Goal: Task Accomplishment & Management: Manage account settings

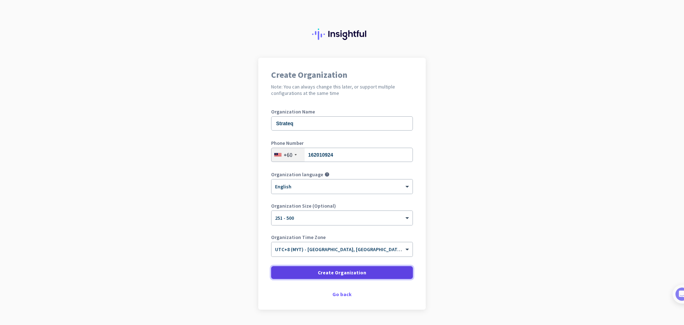
click at [365, 274] on span at bounding box center [342, 272] width 142 height 17
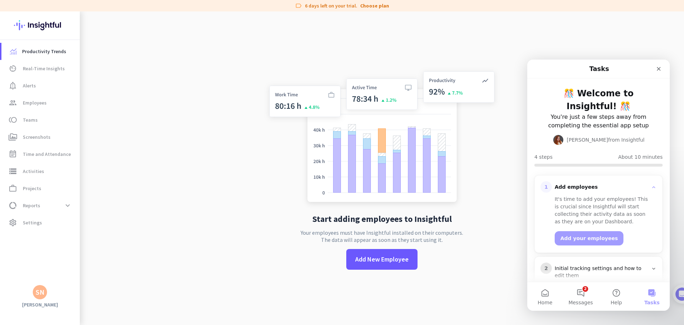
click at [415, 299] on div "Start adding employees to Insightful Your employees must have Insightful instal…" at bounding box center [382, 173] width 236 height 325
click at [661, 71] on icon "Close" at bounding box center [659, 69] width 6 height 6
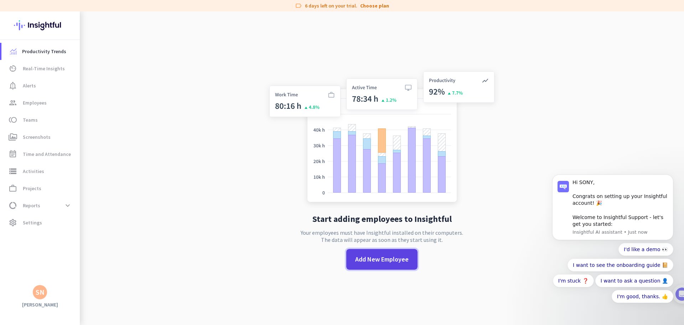
click at [389, 260] on span "Add New Employee" at bounding box center [381, 259] width 53 height 9
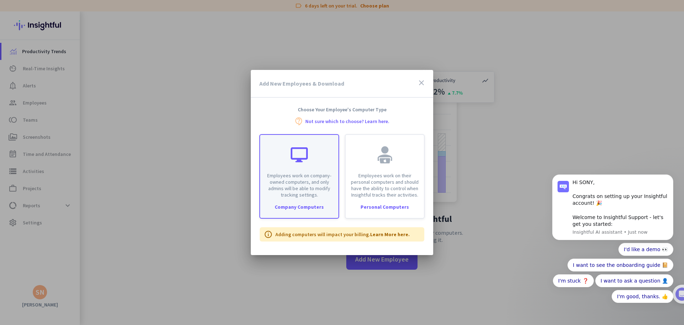
click at [299, 181] on p "Employees work on company-owned computers, and only admins will be able to modi…" at bounding box center [299, 185] width 70 height 26
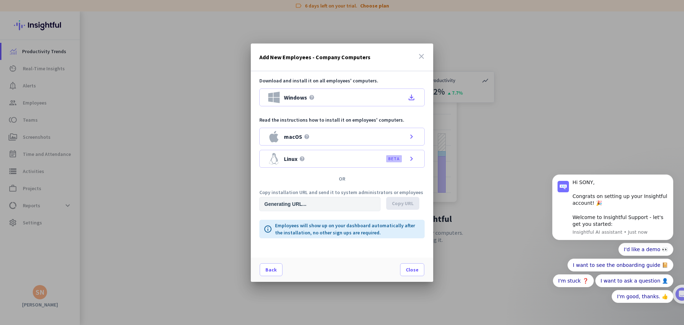
type input "[URL][DOMAIN_NAME]"
click at [407, 204] on span "Copy URL" at bounding box center [403, 203] width 22 height 7
click at [415, 267] on span "Close" at bounding box center [412, 269] width 13 height 7
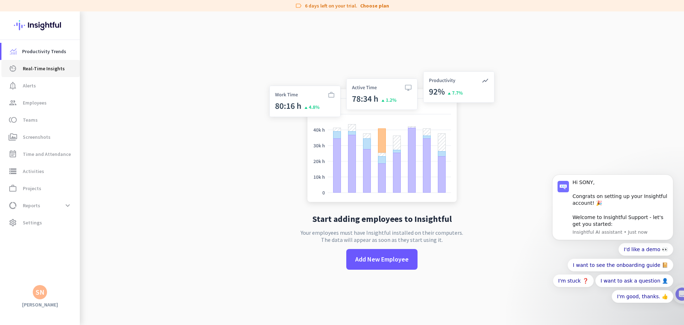
click at [49, 67] on span "Real-Time Insights" at bounding box center [44, 68] width 42 height 9
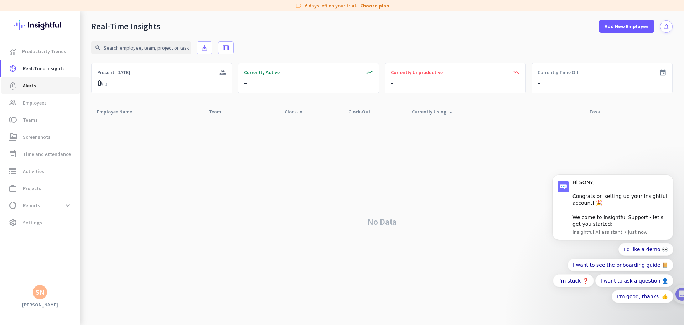
click at [33, 86] on span "Alerts" at bounding box center [29, 85] width 13 height 9
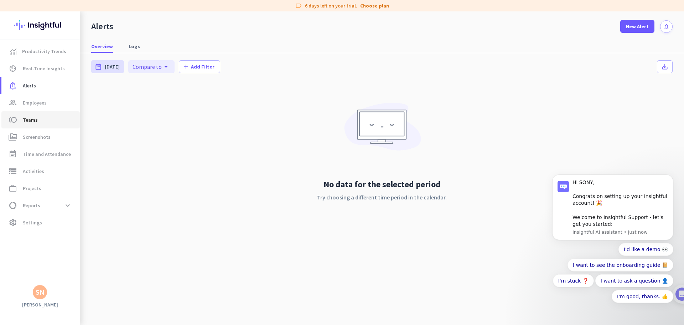
click at [37, 119] on span "toll Teams" at bounding box center [40, 119] width 67 height 9
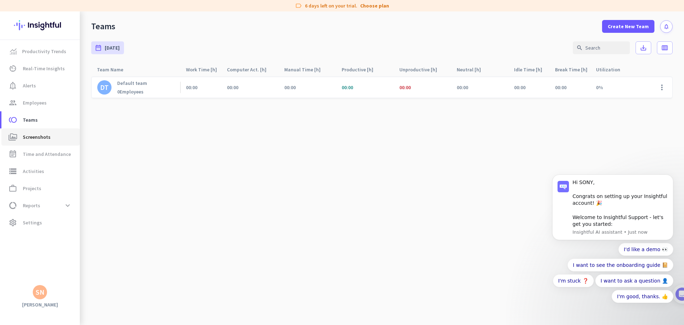
click at [51, 138] on span "perm_media Screenshots" at bounding box center [40, 137] width 67 height 9
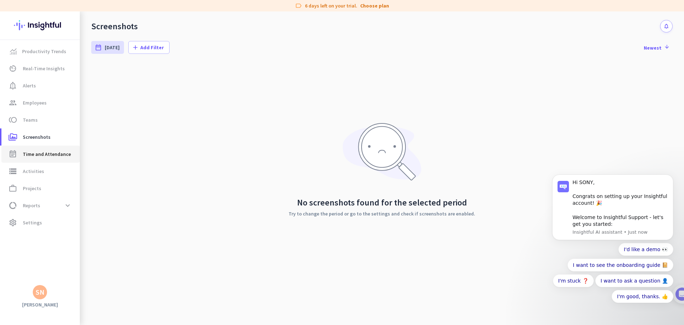
click at [55, 153] on span "Time and Attendance" at bounding box center [47, 154] width 48 height 9
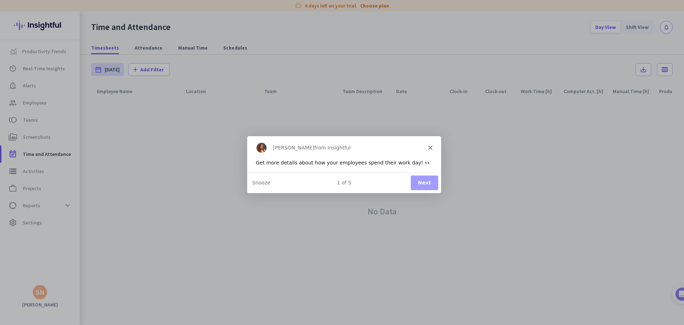
click at [47, 189] on div "Product tour overlay" at bounding box center [342, 162] width 684 height 325
click at [432, 146] on polygon "Close" at bounding box center [430, 147] width 4 height 4
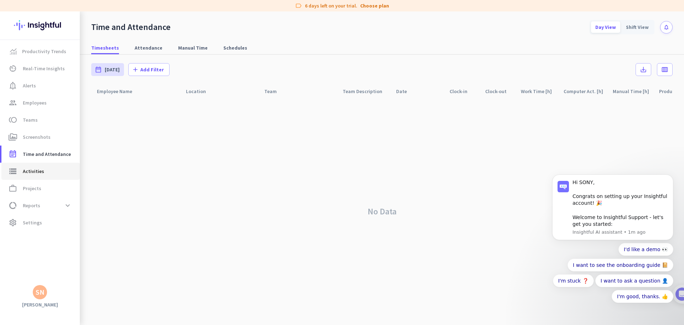
click at [54, 169] on span "storage Activities" at bounding box center [40, 171] width 67 height 9
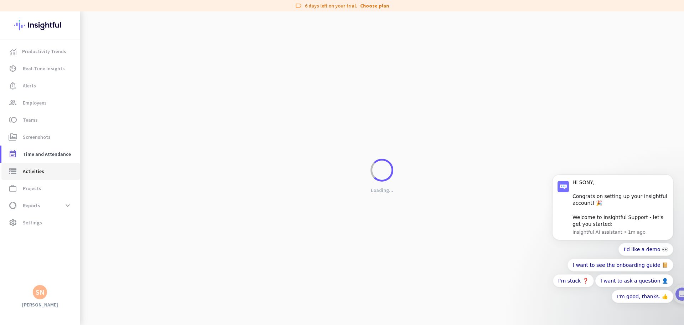
type input "[DATE]"
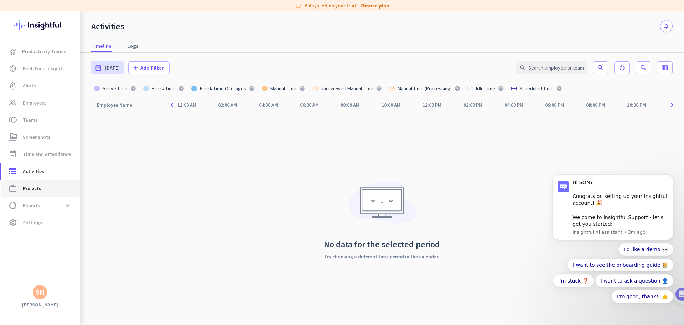
click at [42, 186] on span "work_outline Projects" at bounding box center [40, 188] width 67 height 9
type input "[DATE] - [DATE]"
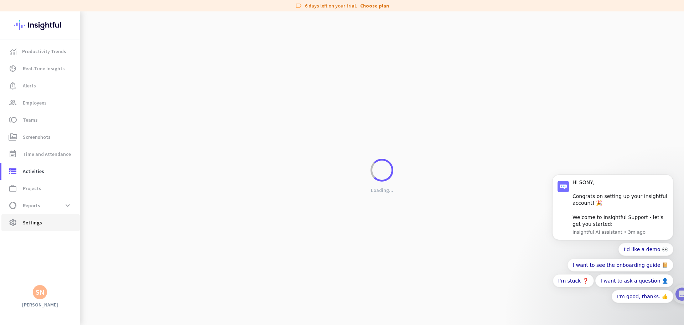
click at [41, 220] on span "settings Settings" at bounding box center [40, 222] width 67 height 9
